Goal: Task Accomplishment & Management: Manage account settings

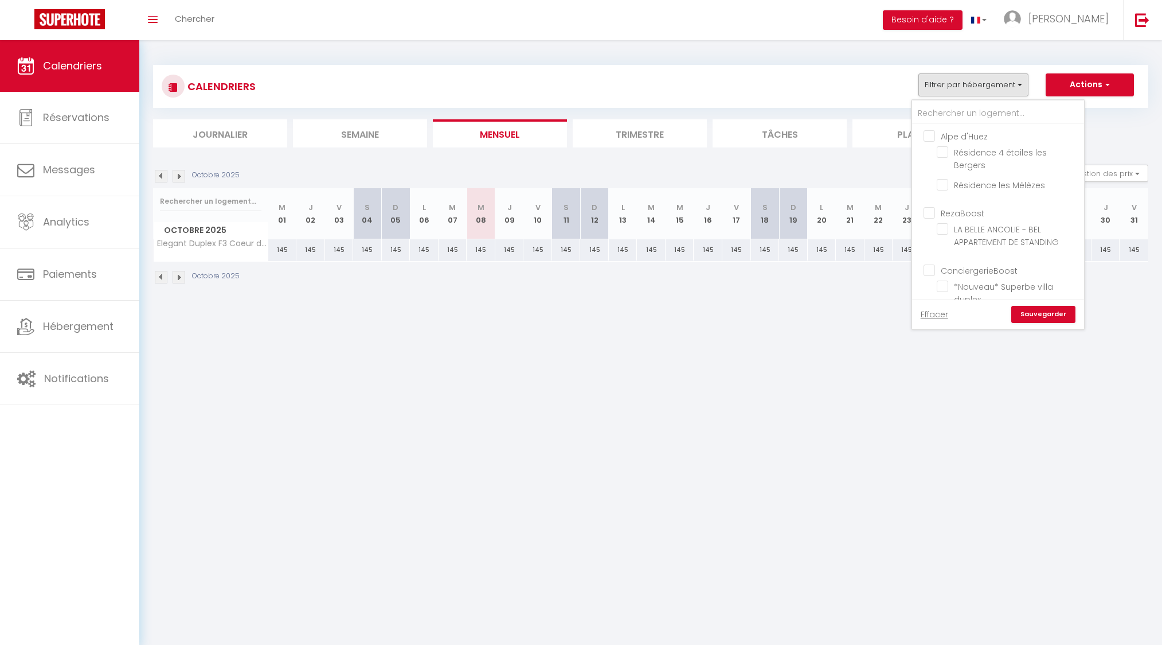
click at [928, 136] on input "Alpe d'Huez" at bounding box center [1010, 135] width 172 height 11
checkbox input "true"
checkbox input "false"
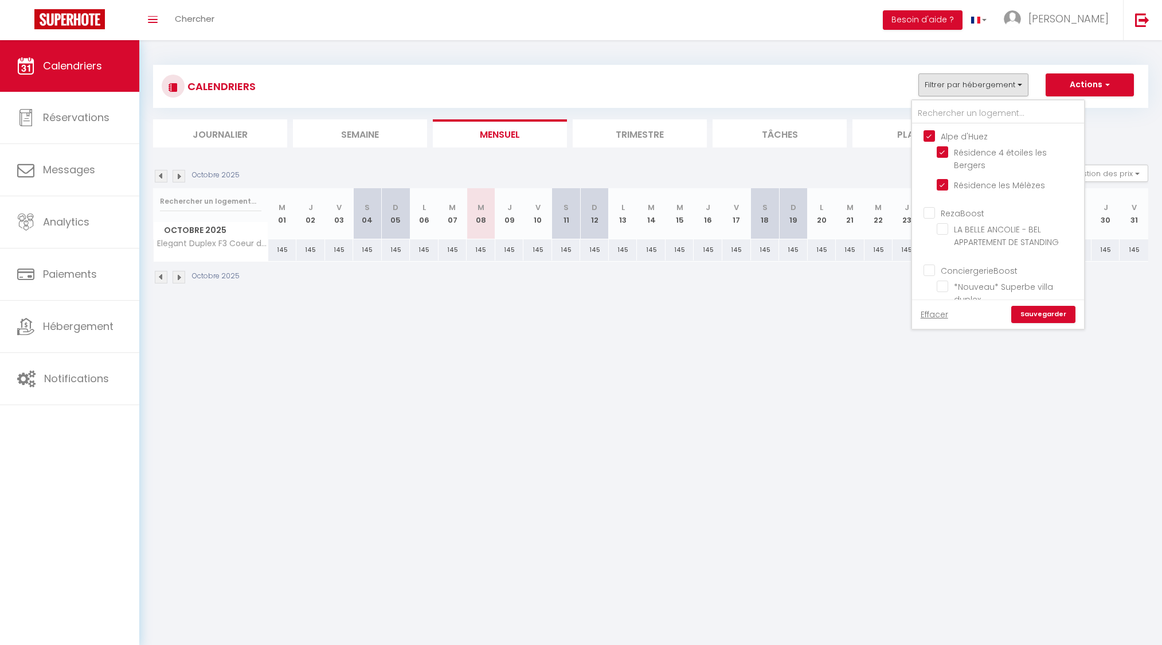
checkbox input "false"
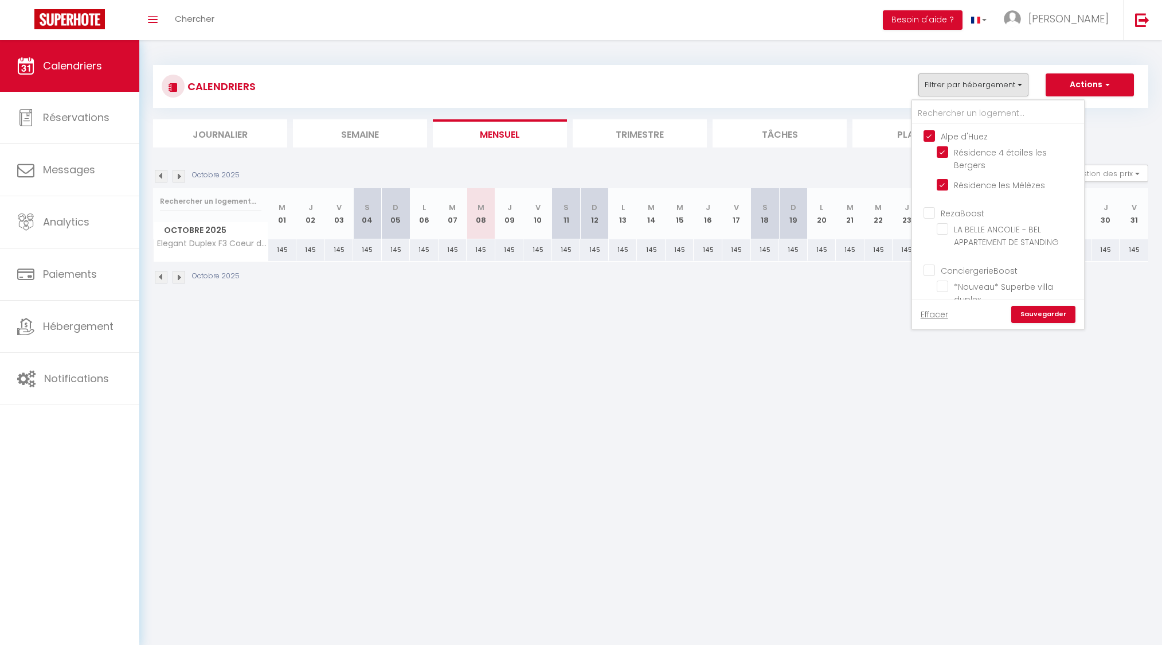
checkbox input "false"
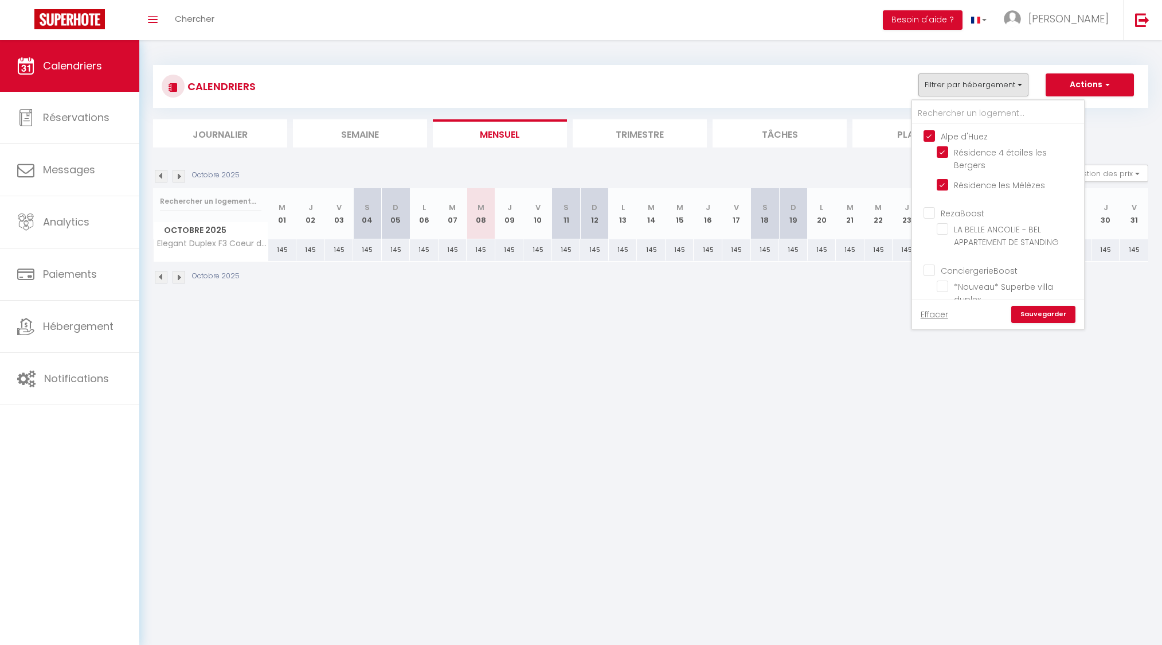
checkbox input "false"
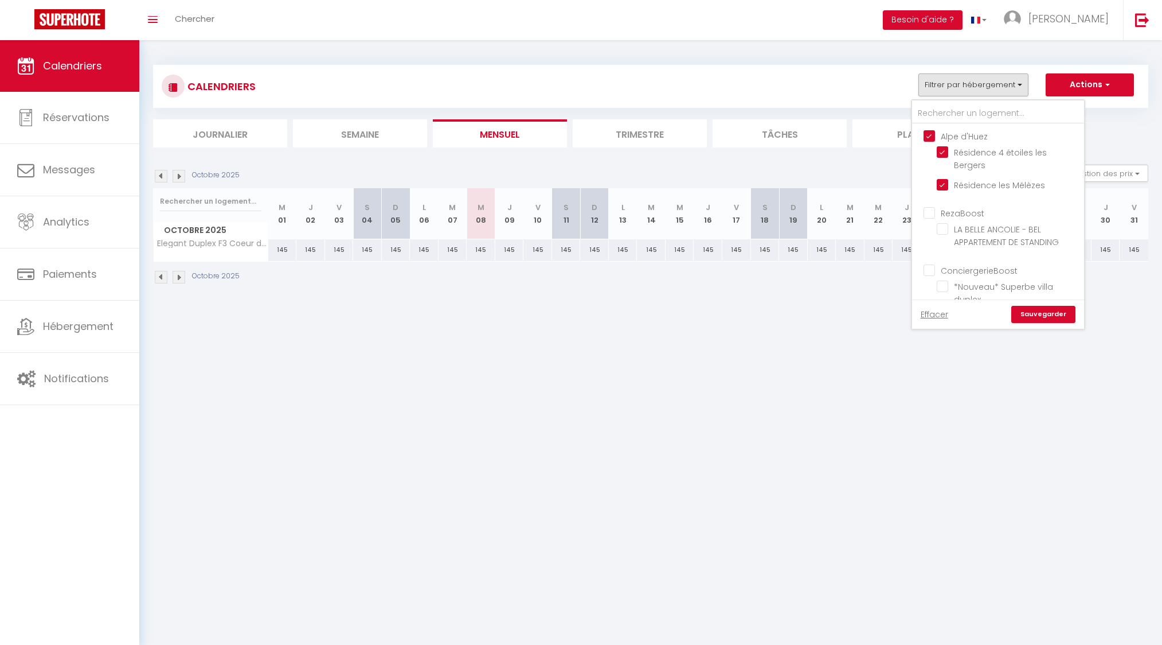
checkbox input "false"
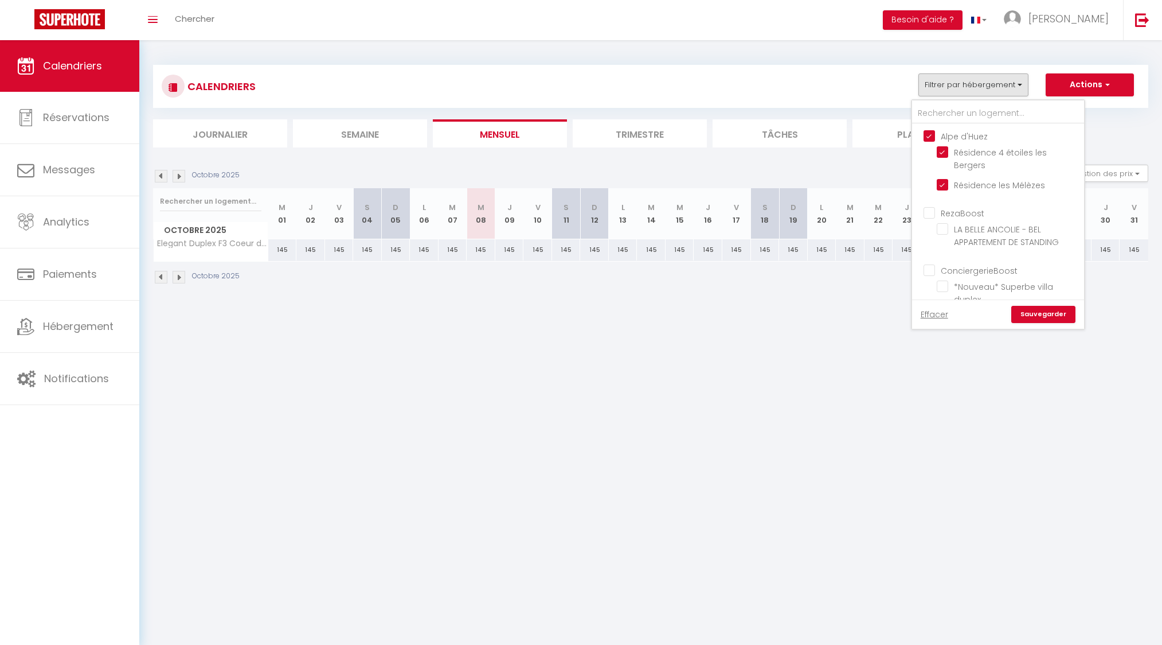
checkbox input "false"
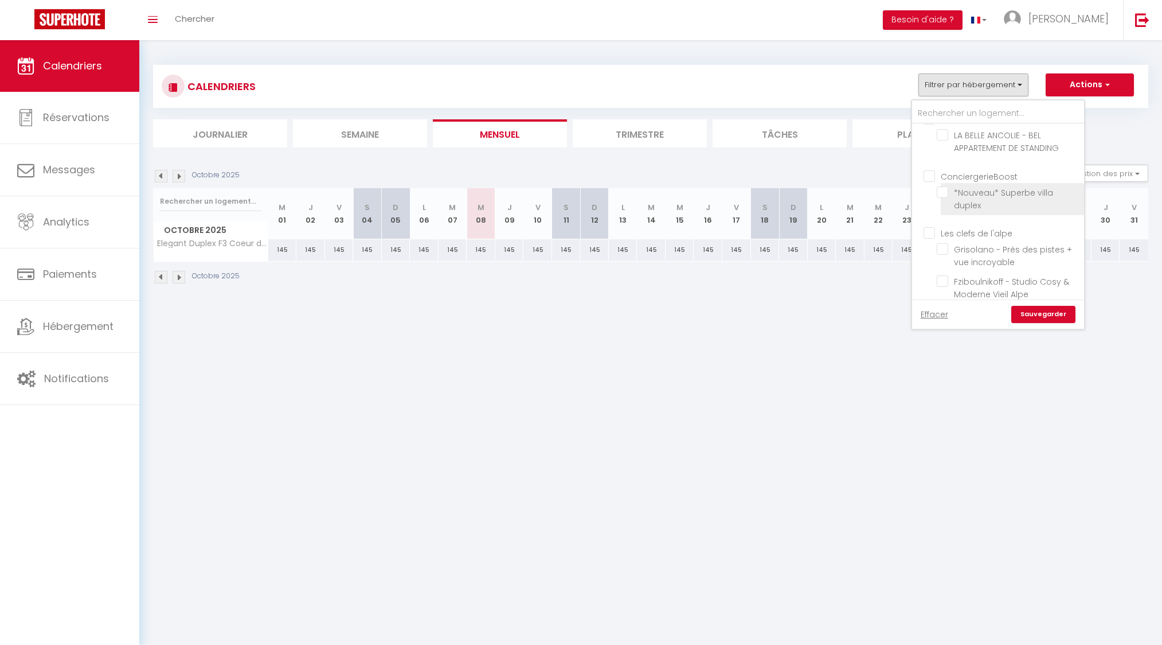
scroll to position [147, 0]
click at [929, 174] on input "Les clefs de l'alpe" at bounding box center [1010, 179] width 172 height 11
checkbox input "true"
checkbox input "false"
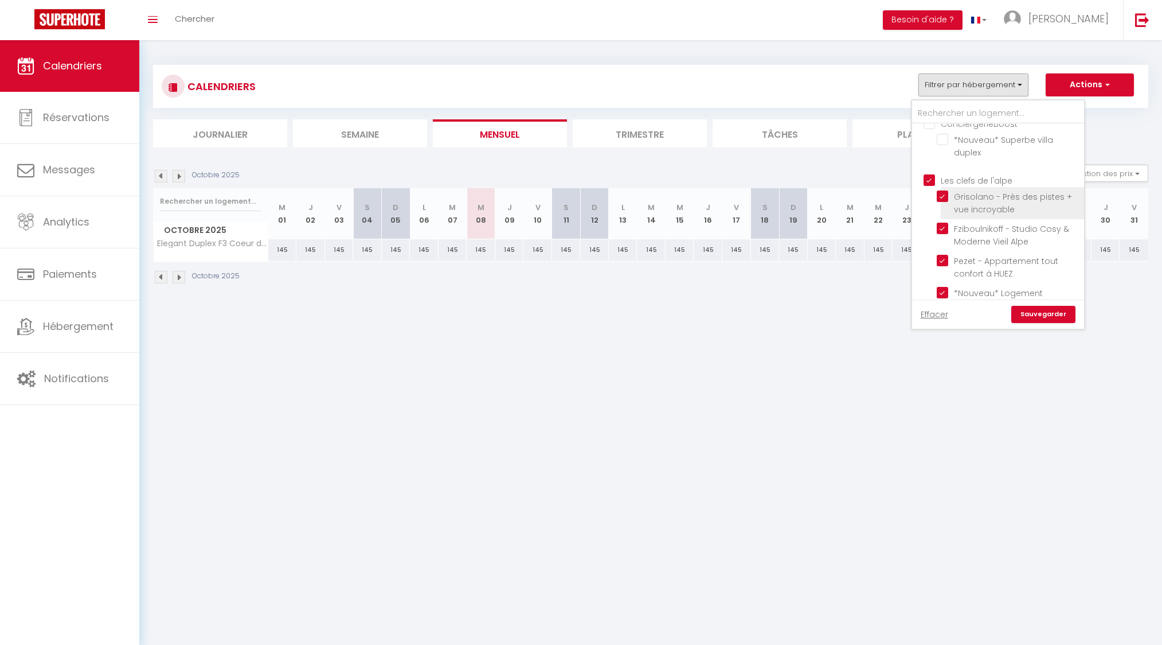
checkbox input "true"
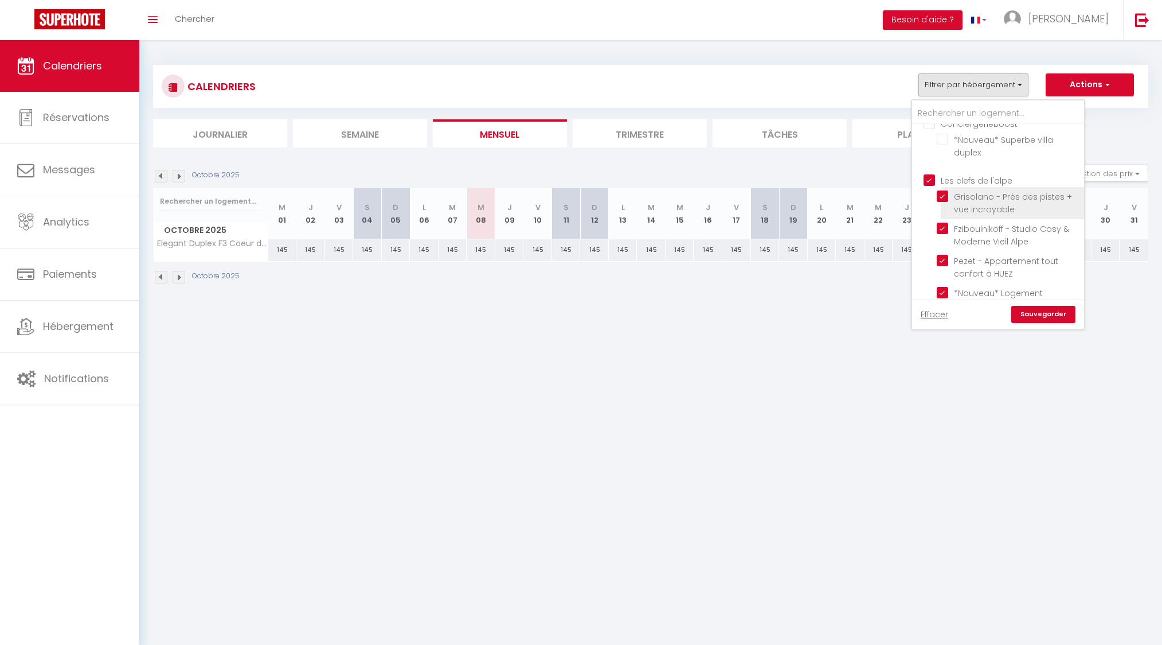
checkbox input "true"
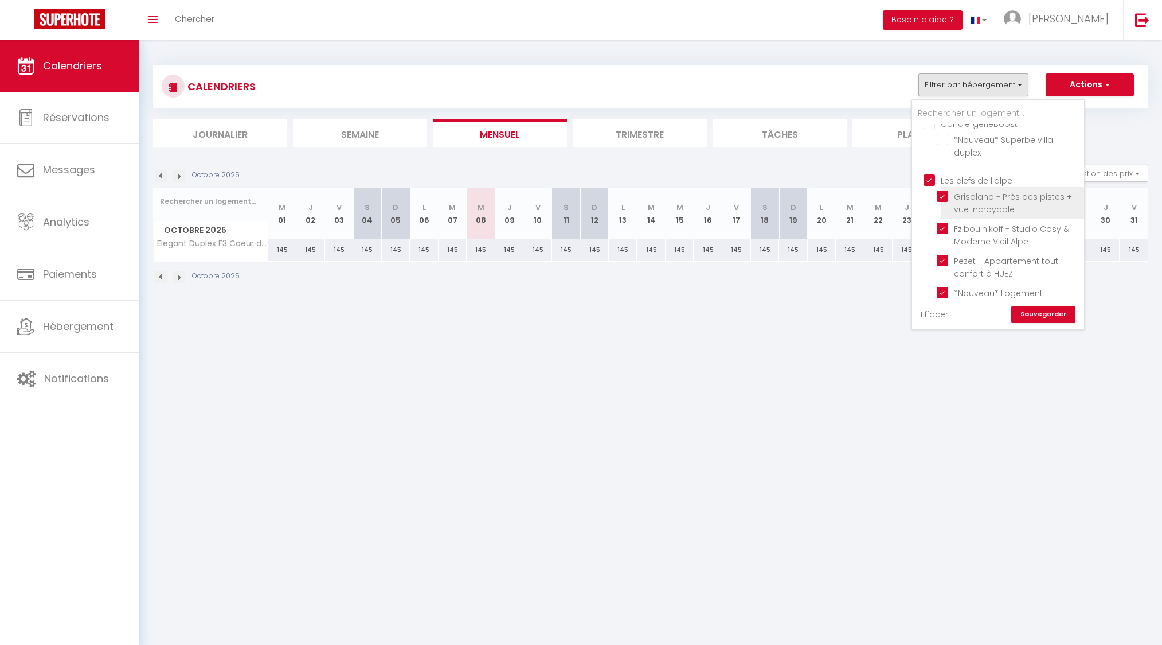
checkbox input "true"
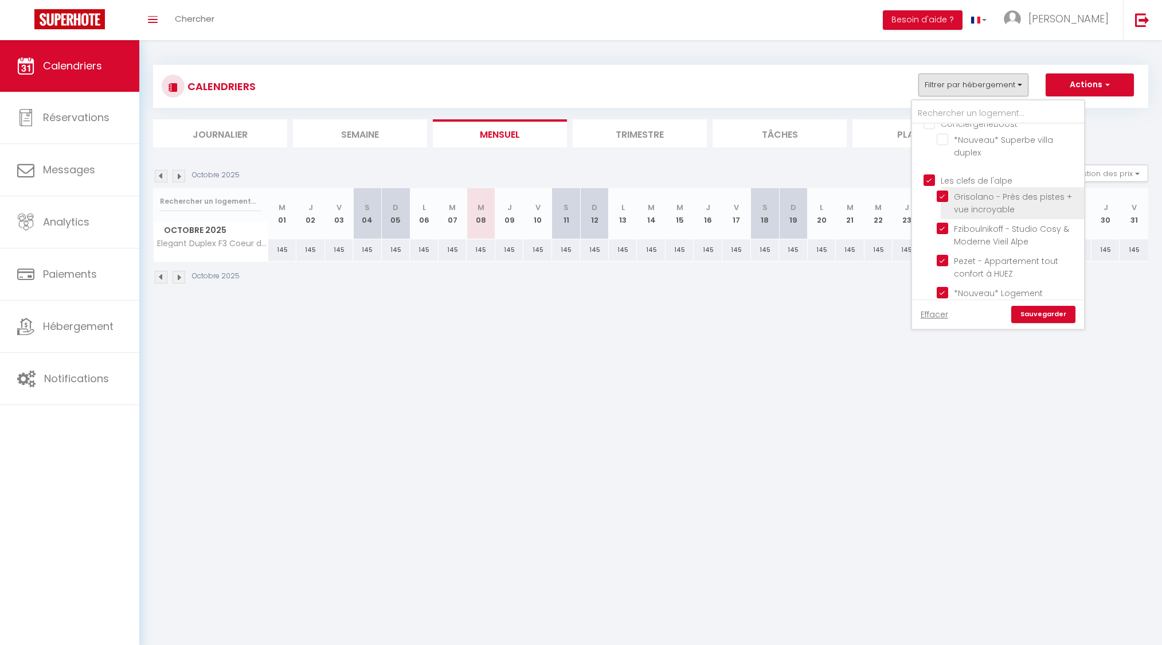
checkbox input "true"
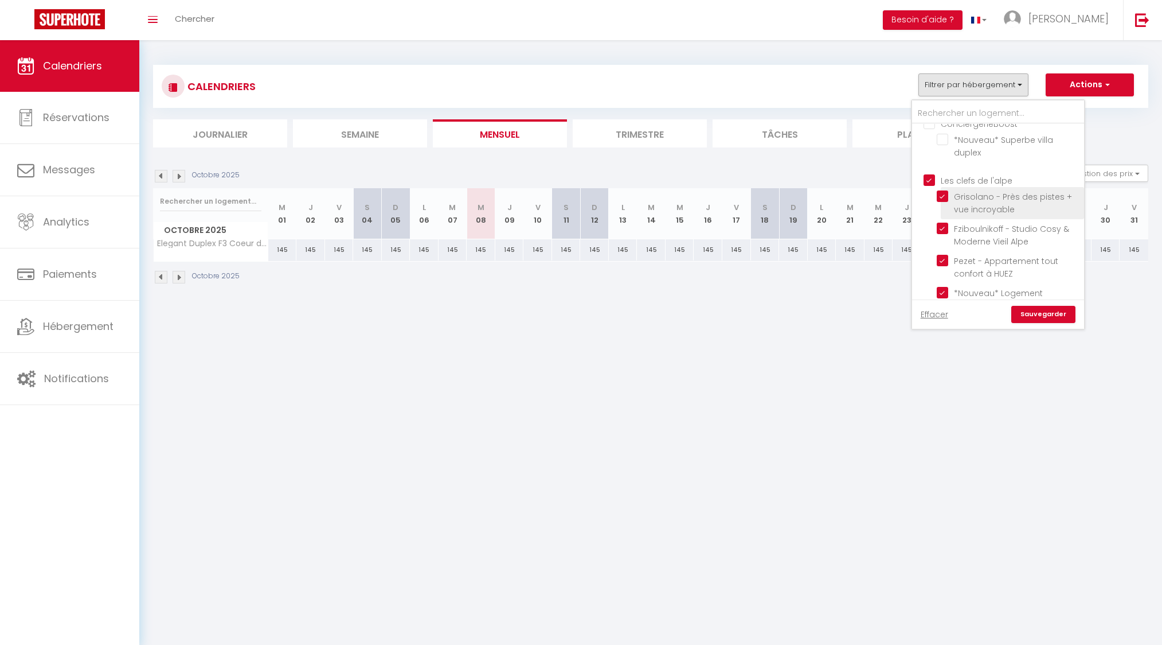
checkbox input "true"
click at [1038, 313] on link "Sauvegarder" at bounding box center [1044, 314] width 64 height 17
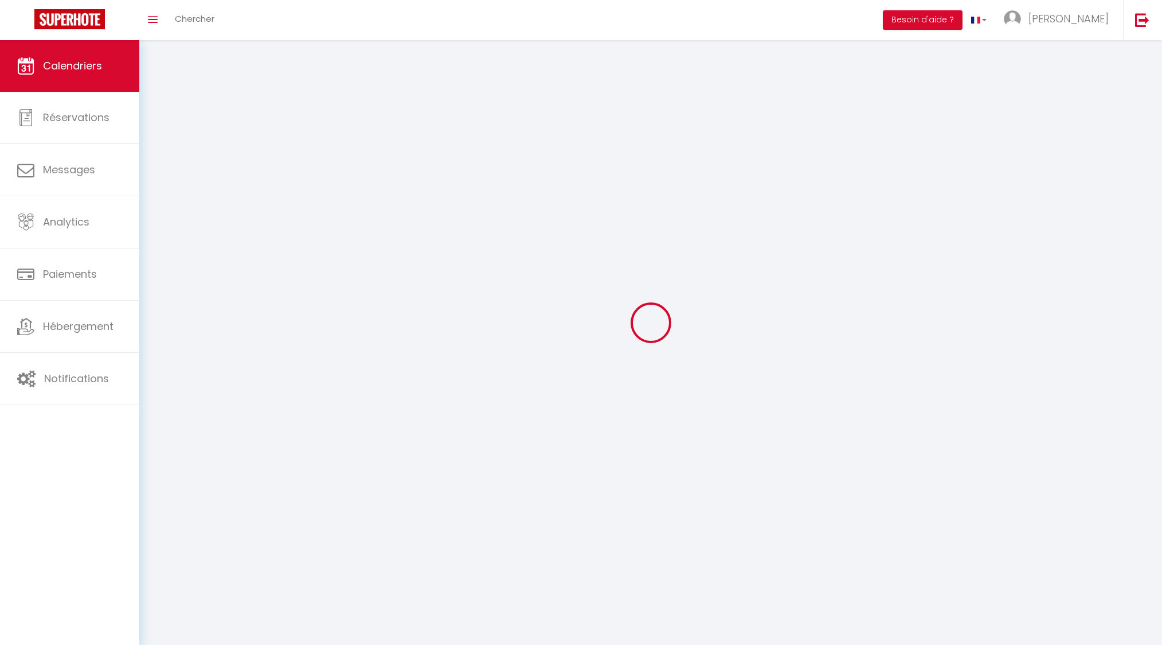
scroll to position [1, 0]
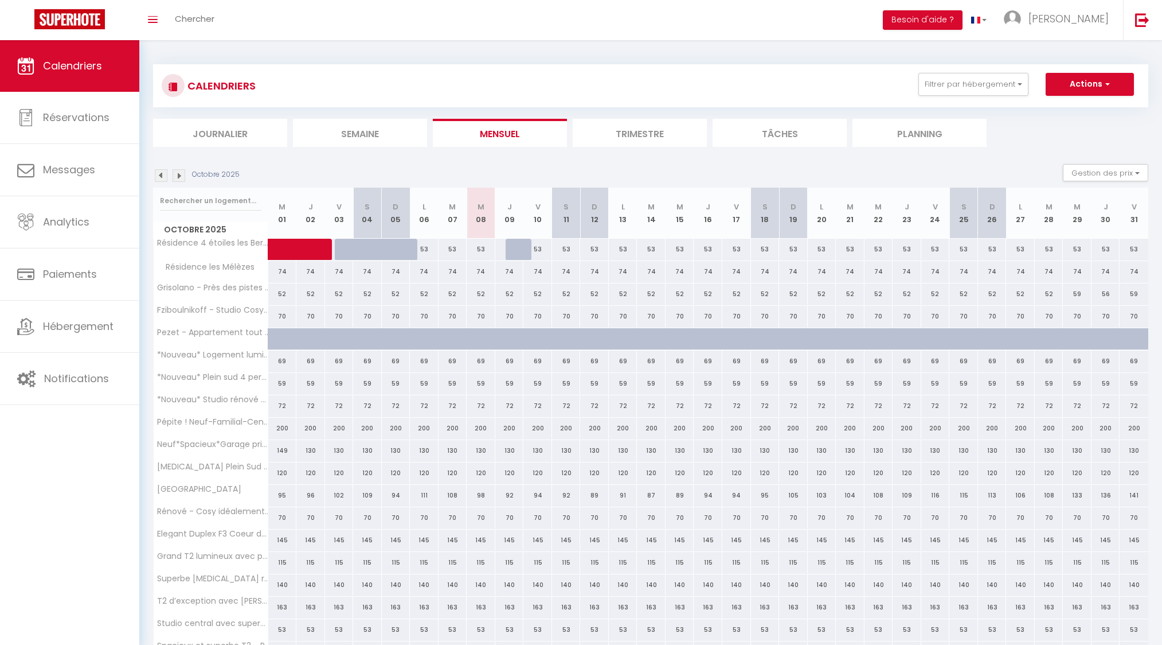
click at [175, 175] on img at bounding box center [179, 175] width 13 height 13
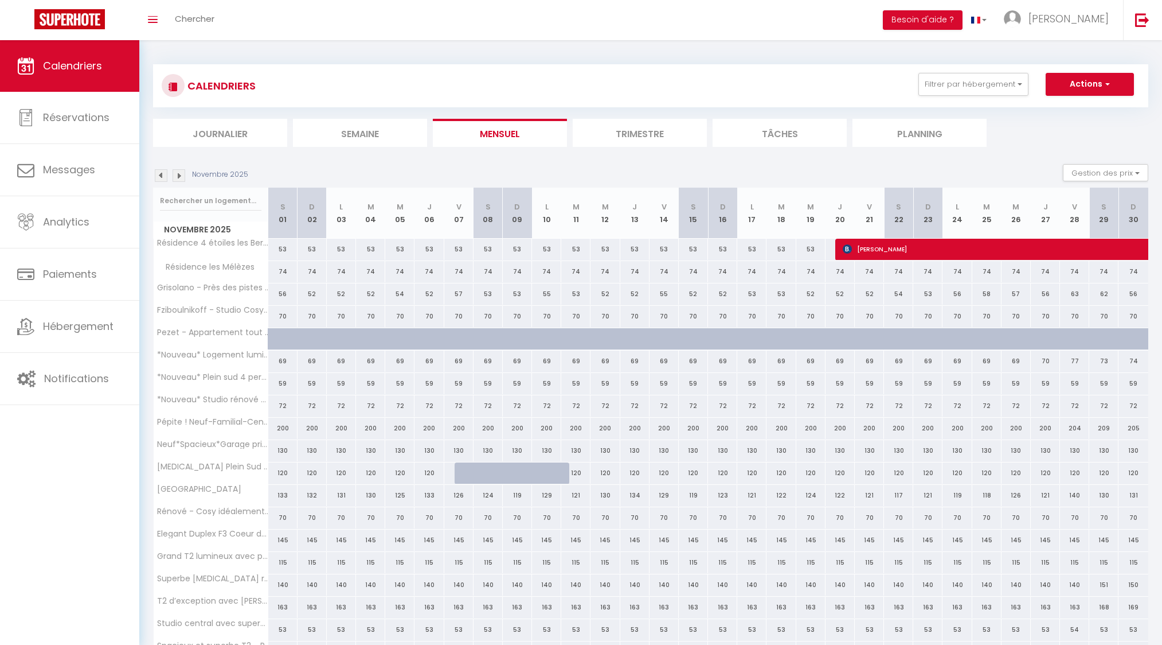
click at [179, 177] on img at bounding box center [179, 175] width 13 height 13
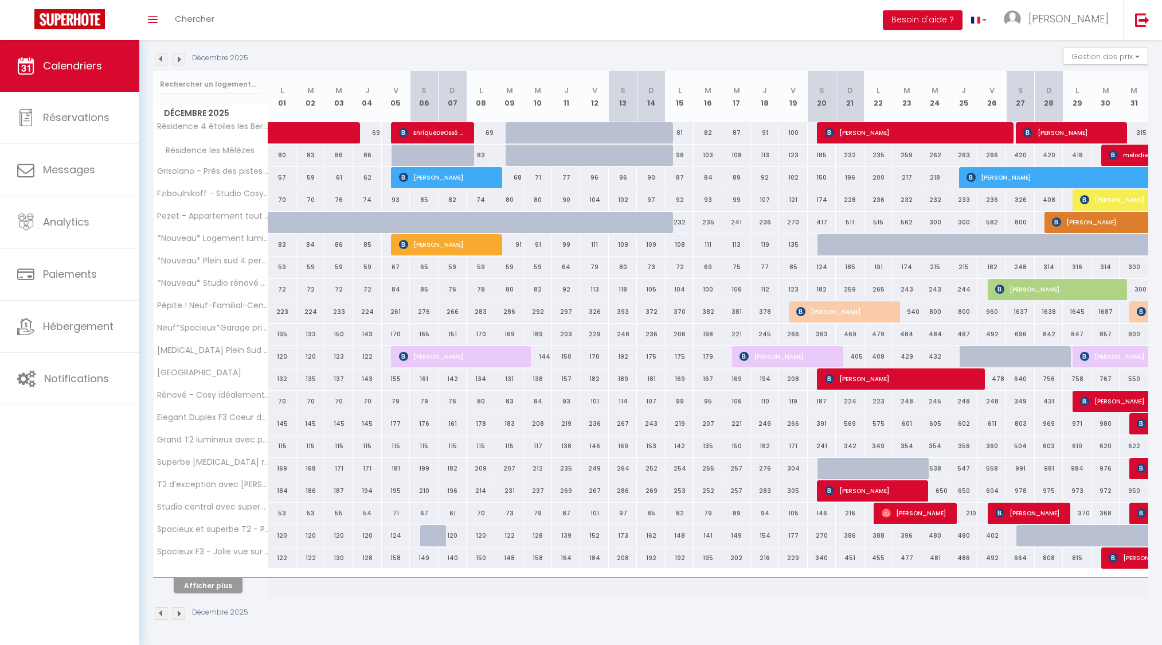
scroll to position [116, 0]
click at [1133, 57] on button "Gestion des prix" at bounding box center [1105, 56] width 85 height 17
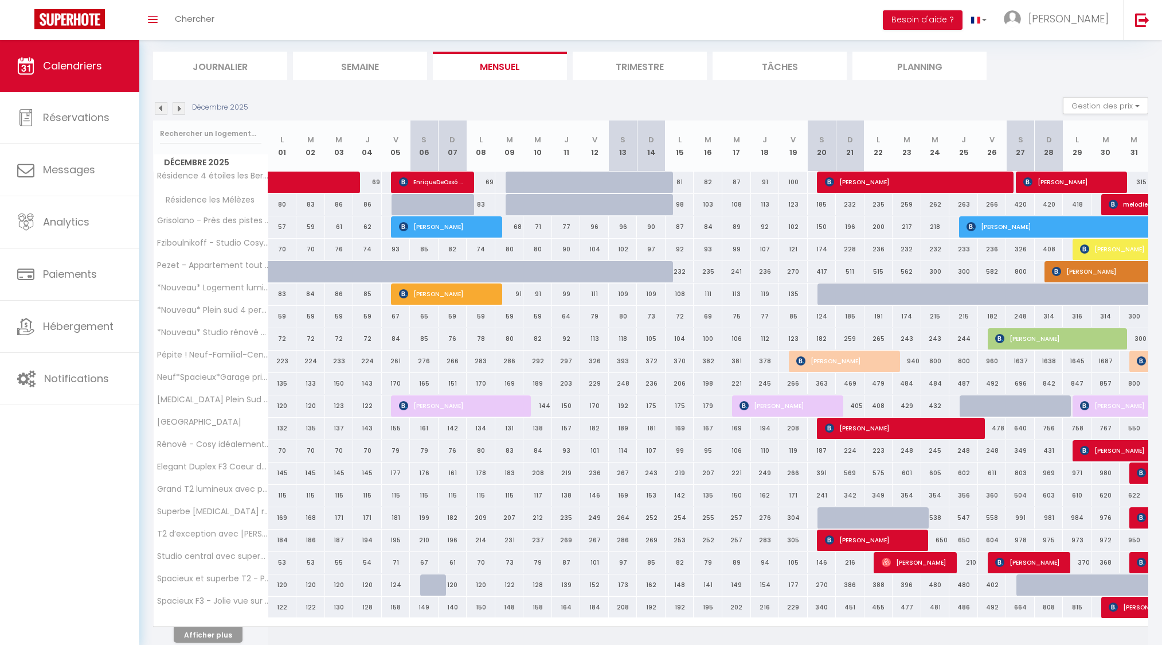
scroll to position [70, 0]
